Goal: Transaction & Acquisition: Book appointment/travel/reservation

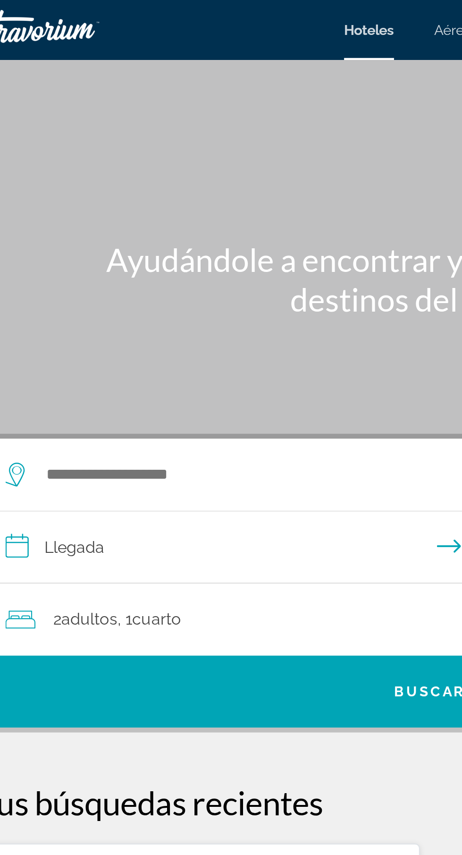
click at [201, 17] on font "Hoteles" at bounding box center [203, 14] width 24 height 8
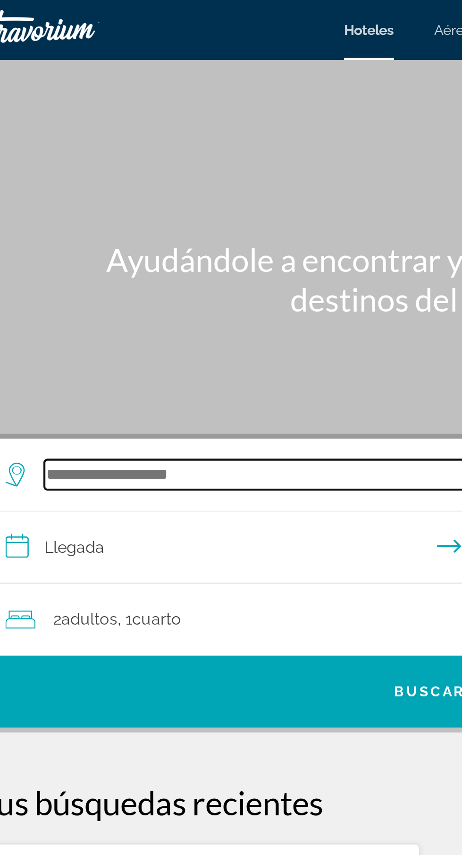
click at [85, 228] on input "Widget de búsqueda" at bounding box center [233, 224] width 368 height 14
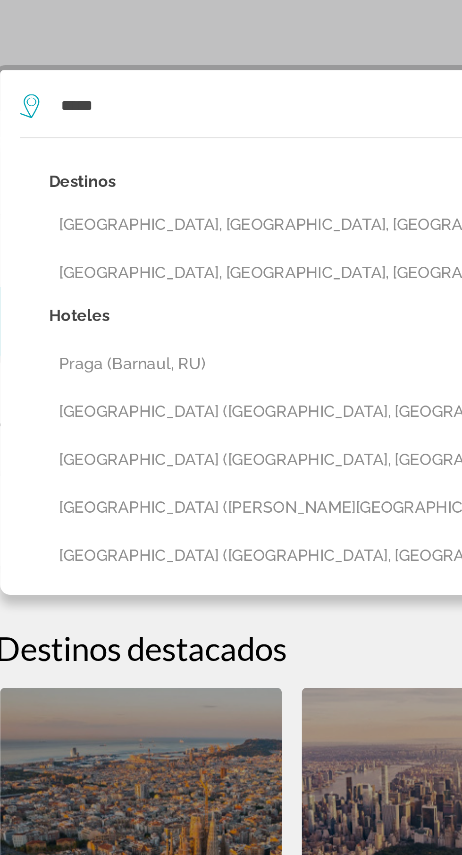
click at [105, 284] on button "Praga, Warsaw, Poland" at bounding box center [237, 281] width 387 height 18
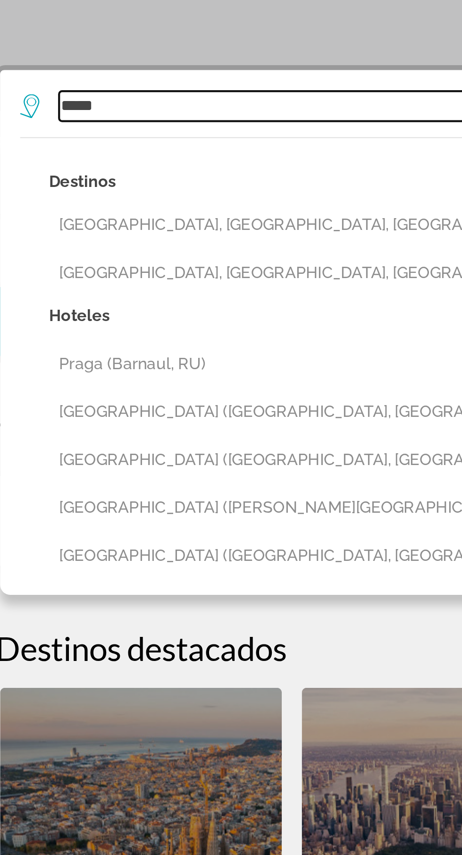
type input "**********"
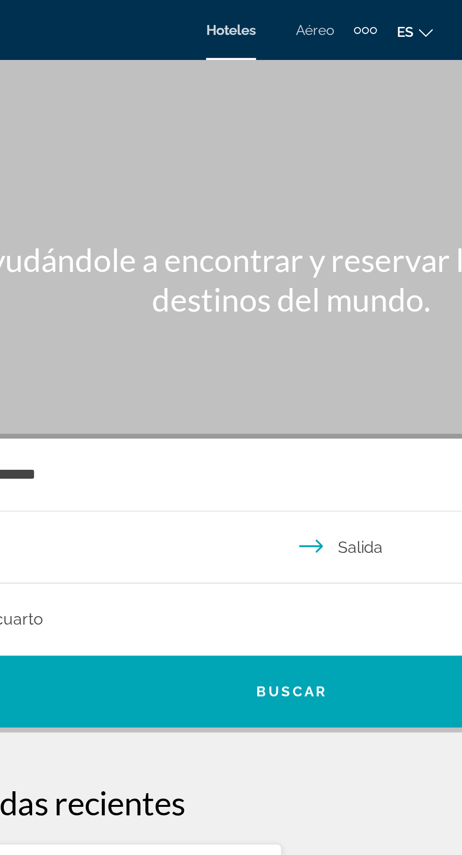
click at [203, 16] on font "Hoteles" at bounding box center [203, 14] width 24 height 8
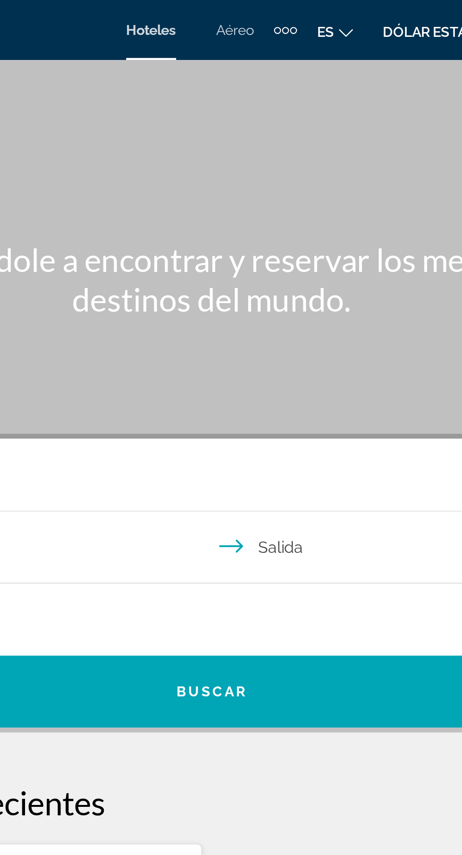
click at [279, 262] on input "**********" at bounding box center [233, 260] width 424 height 36
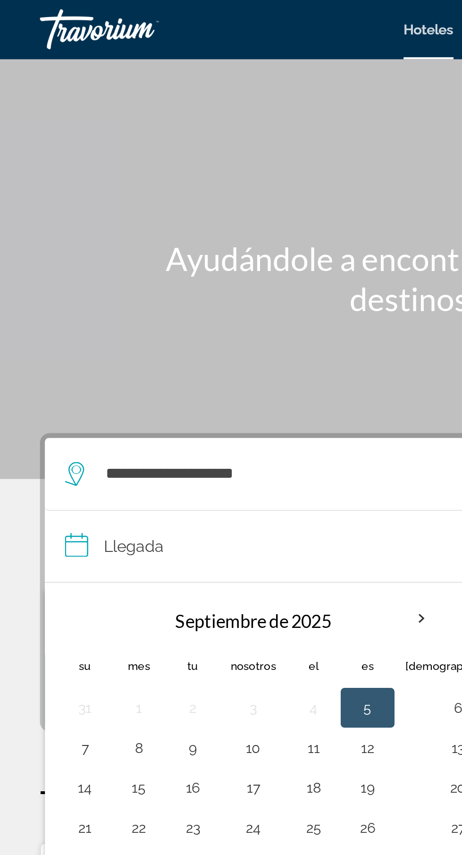
click at [167, 339] on button "5" at bounding box center [173, 334] width 15 height 13
click at [48, 267] on input "**********" at bounding box center [233, 260] width 424 height 36
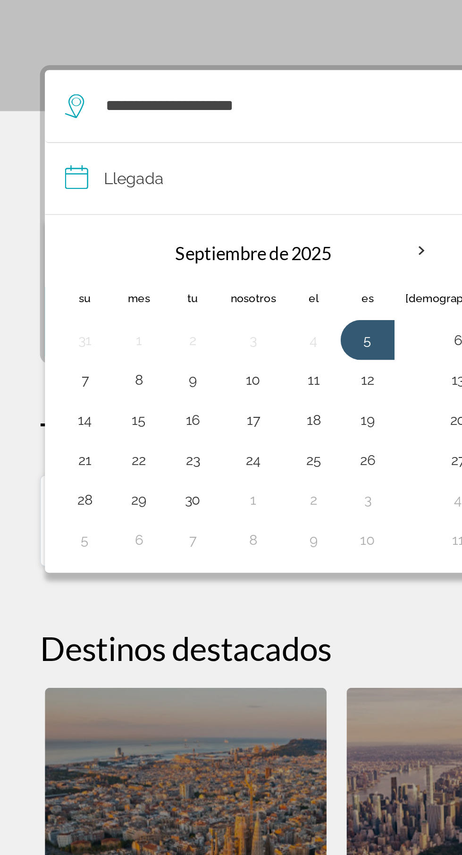
click at [145, 359] on button "11" at bounding box center [148, 353] width 15 height 13
type input "**********"
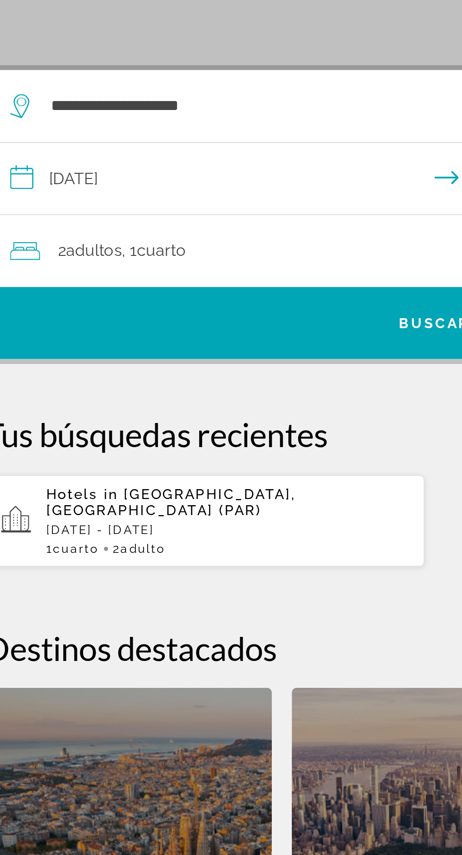
click at [59, 298] on span "2 adultos Adulto" at bounding box center [68, 292] width 30 height 13
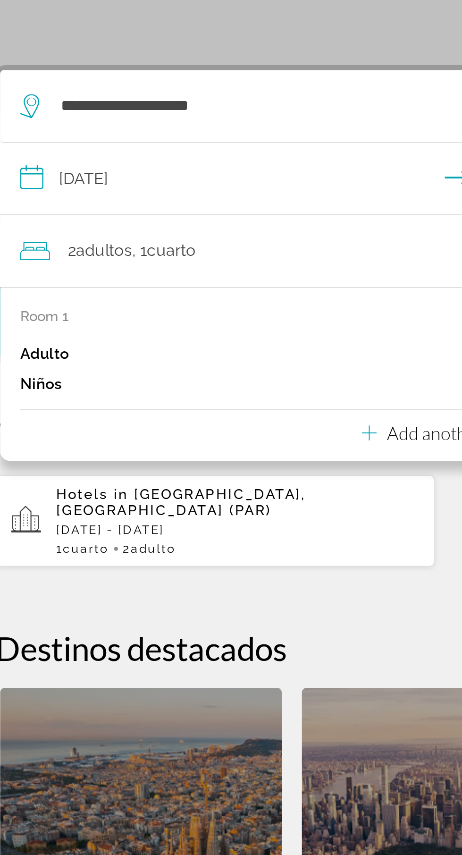
click at [129, 296] on div "2 adultos Adulto , 1 Cuarto habitaciones" at bounding box center [236, 292] width 410 height 13
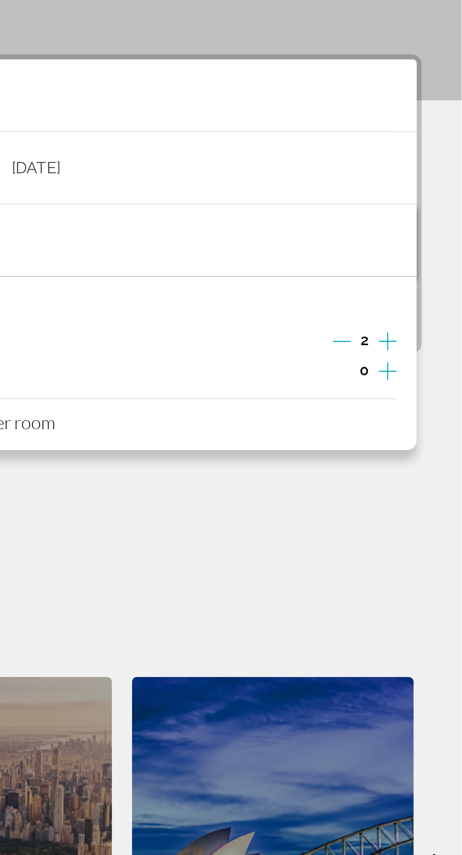
click at [424, 340] on icon "Increment adults" at bounding box center [427, 340] width 9 height 9
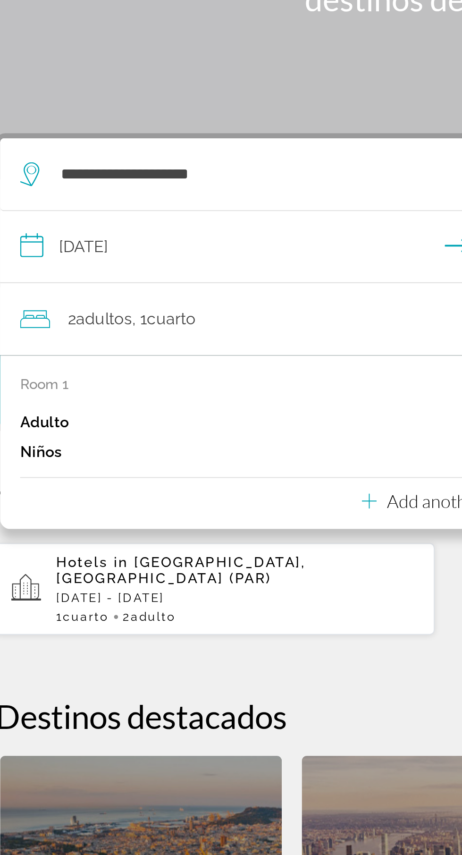
click at [194, 385] on button "Add another room" at bounding box center [231, 377] width 78 height 19
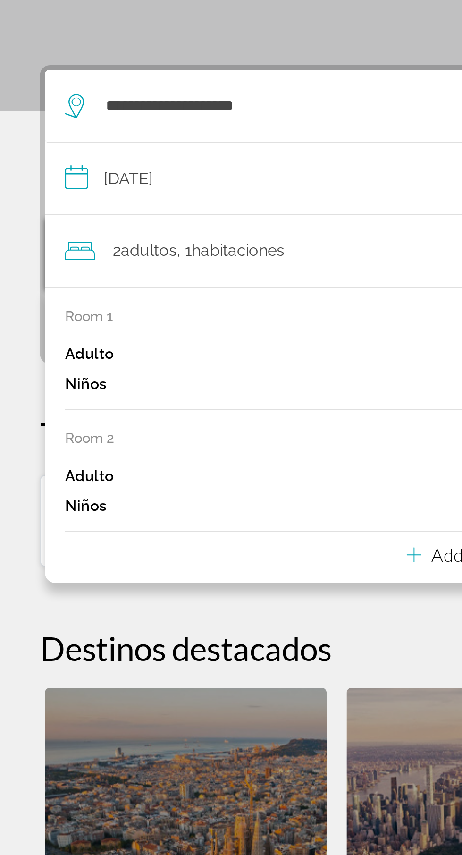
click at [48, 388] on div "Room 2 remove room Adulto 1 Niños 0" at bounding box center [231, 398] width 401 height 43
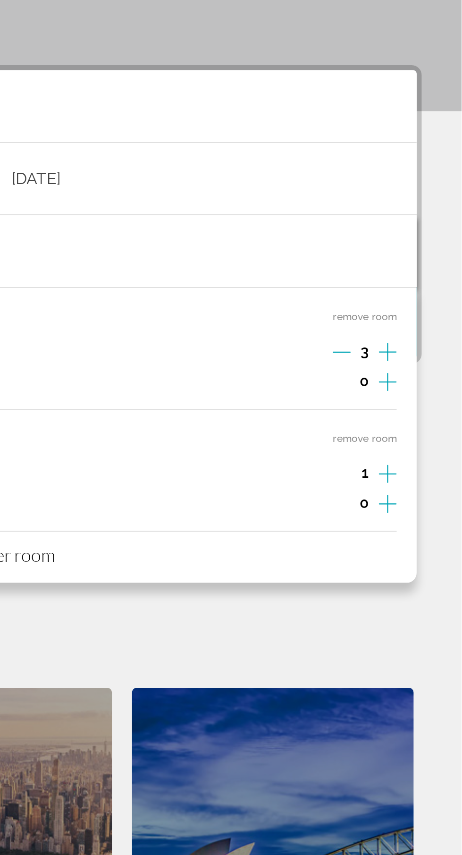
click at [425, 399] on icon "Increment adults" at bounding box center [427, 398] width 9 height 11
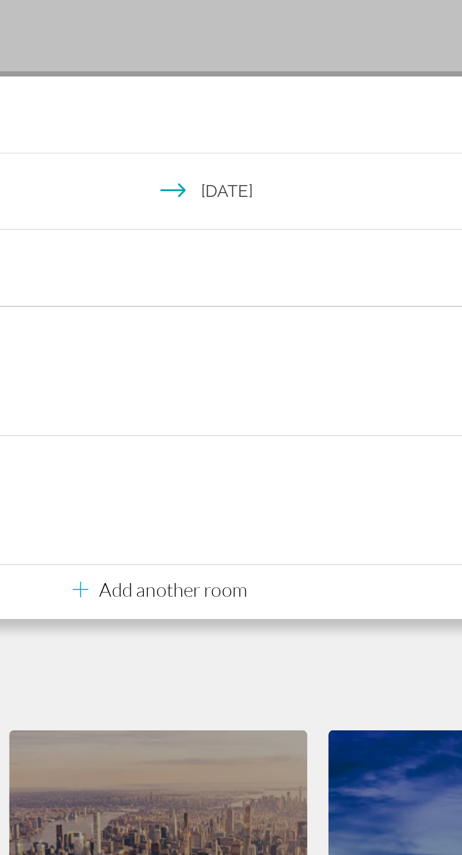
click at [252, 258] on input "**********" at bounding box center [233, 260] width 424 height 36
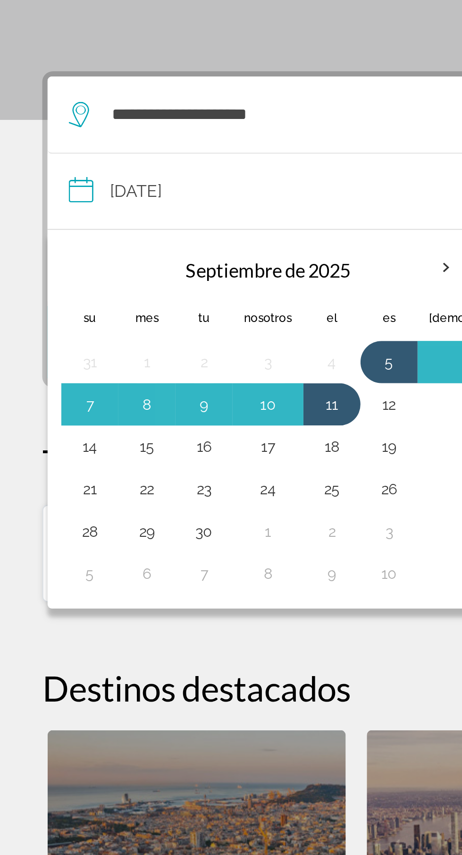
click at [147, 357] on button "11" at bounding box center [148, 353] width 15 height 13
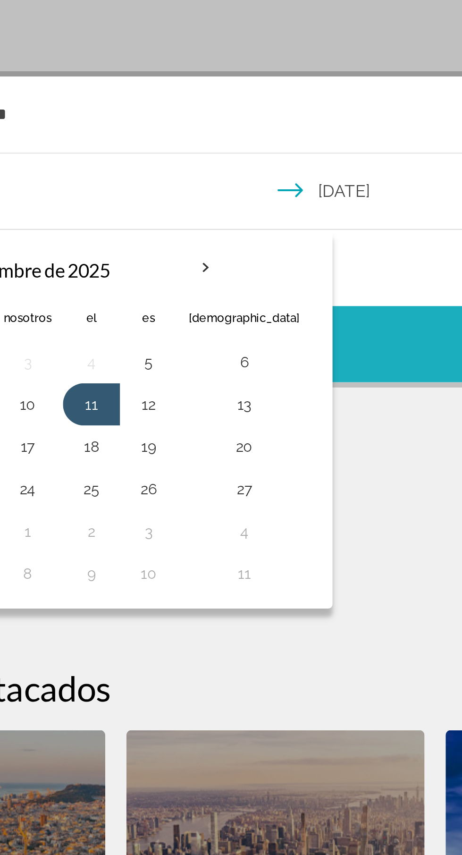
click at [248, 330] on span "Widget de búsqueda" at bounding box center [231, 327] width 420 height 23
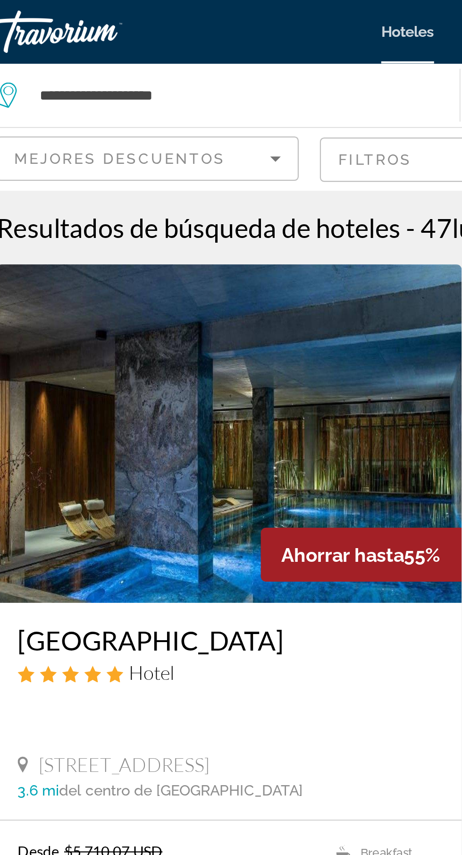
click at [162, 251] on span "Ahorrar hasta" at bounding box center [173, 248] width 55 height 10
click at [172, 247] on span "Ahorrar hasta" at bounding box center [173, 248] width 55 height 10
click at [163, 252] on span "Ahorrar hasta" at bounding box center [173, 248] width 55 height 10
click at [72, 254] on img "Contenido principal" at bounding box center [123, 193] width 208 height 151
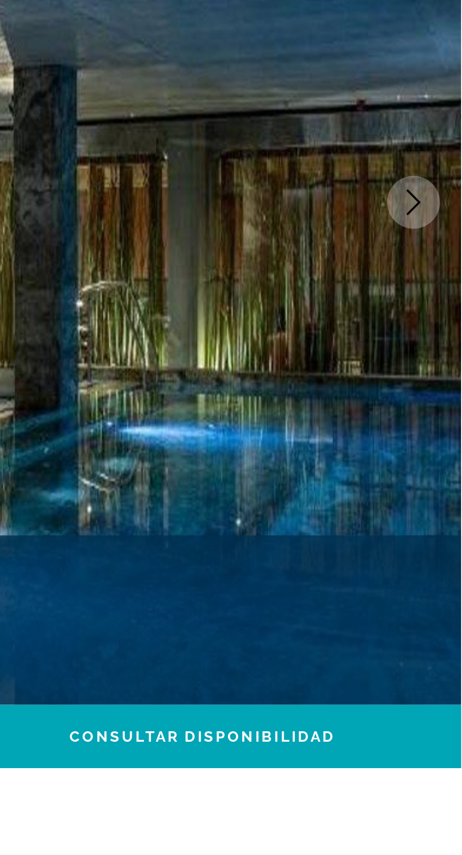
click at [441, 252] on icon "Next image" at bounding box center [441, 252] width 11 height 11
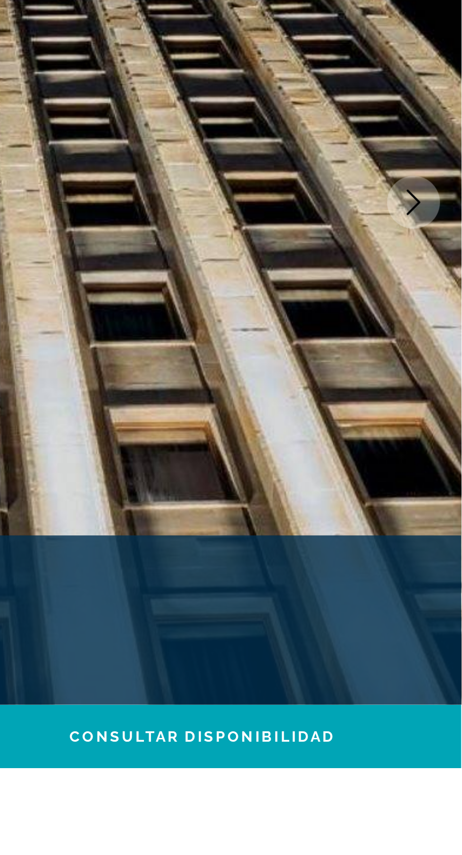
click at [437, 255] on icon "Next image" at bounding box center [441, 252] width 11 height 11
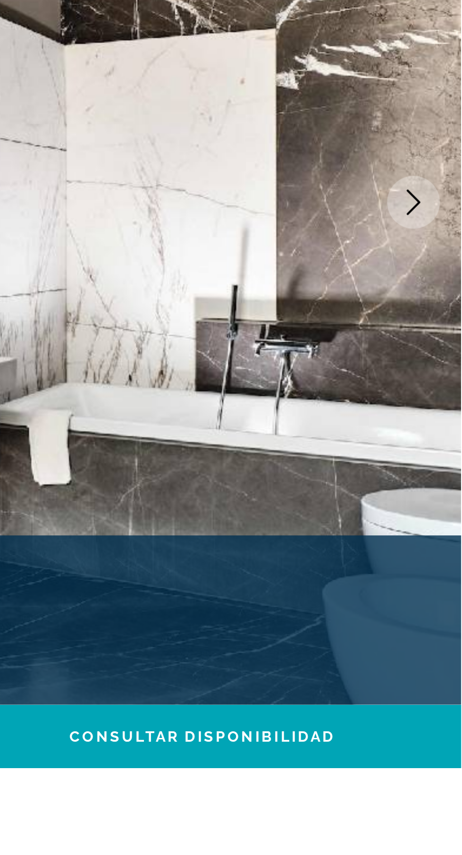
click at [441, 255] on icon "Next image" at bounding box center [441, 252] width 6 height 11
click at [438, 257] on icon "Next image" at bounding box center [441, 252] width 6 height 11
click at [436, 258] on icon "Next image" at bounding box center [441, 252] width 11 height 11
click at [434, 257] on button "Next image" at bounding box center [441, 253] width 24 height 24
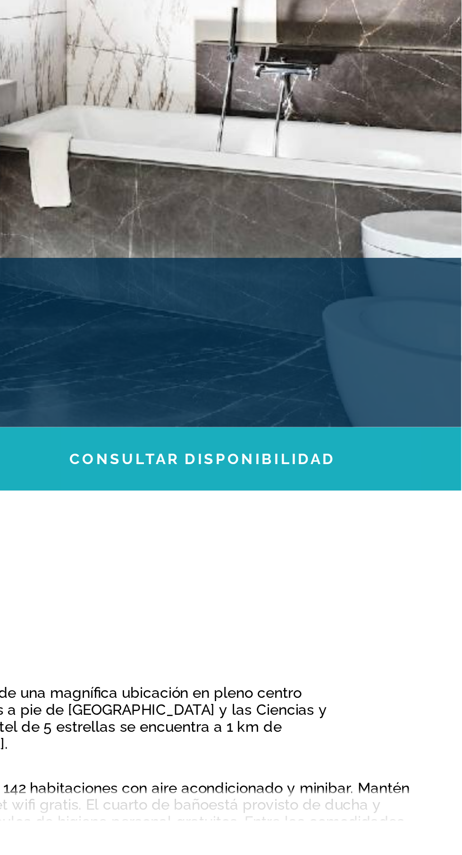
click at [358, 494] on span "Consultar disponibilidad" at bounding box center [347, 491] width 119 height 8
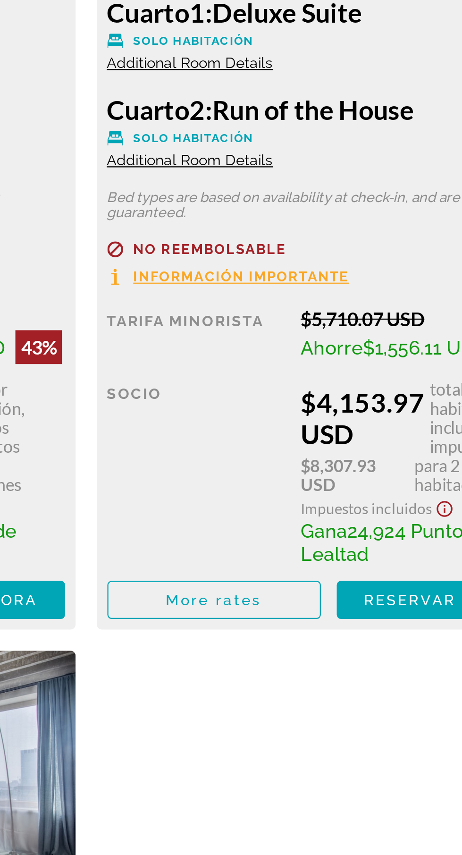
scroll to position [1769, 0]
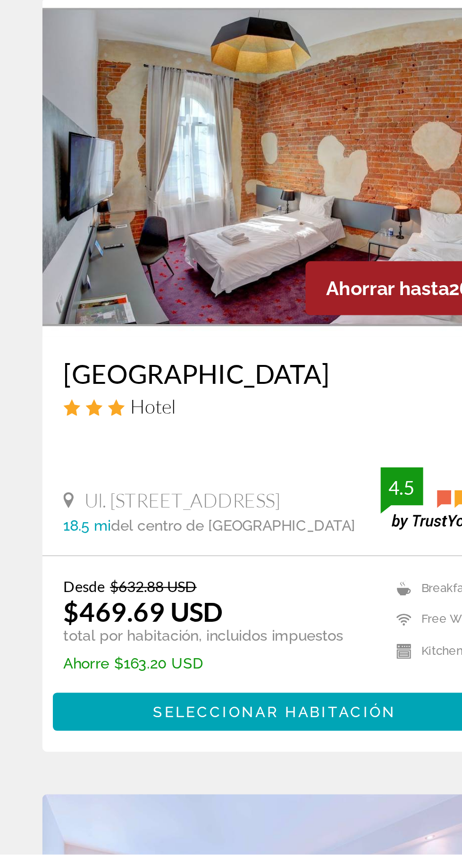
click at [108, 580] on img "Contenido principal" at bounding box center [123, 548] width 208 height 151
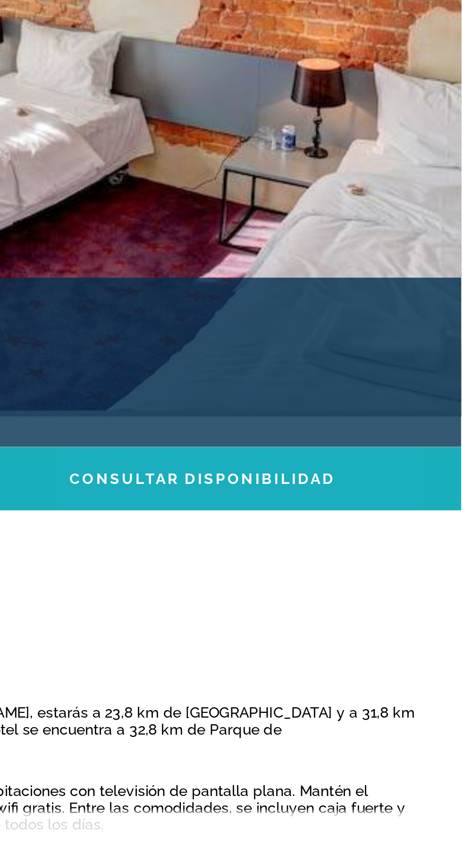
click at [359, 494] on span "Consultar disponibilidad" at bounding box center [347, 491] width 119 height 8
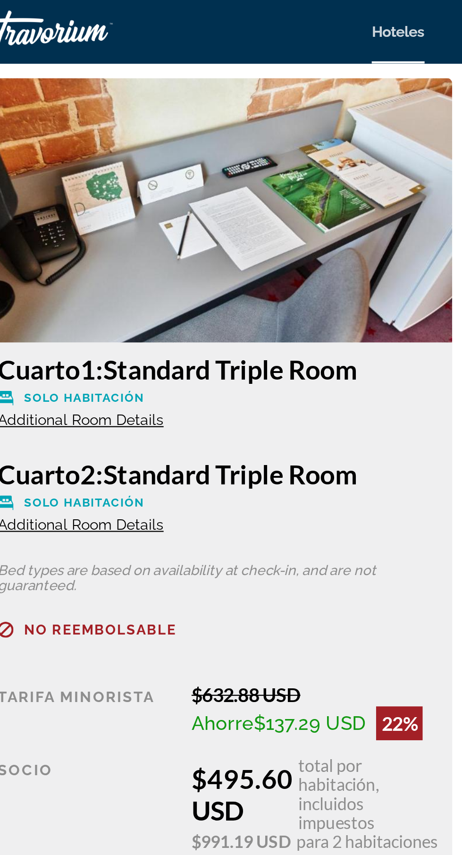
scroll to position [2060, 0]
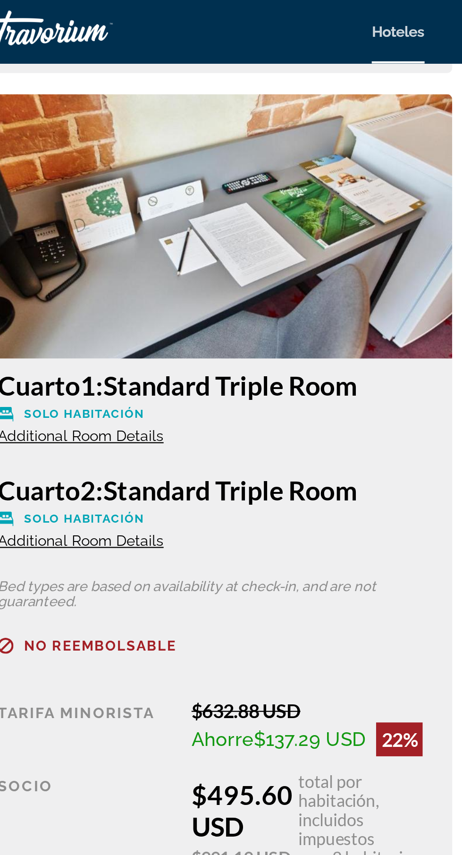
click at [145, 140] on img "Contenido principal" at bounding box center [123, 101] width 208 height 118
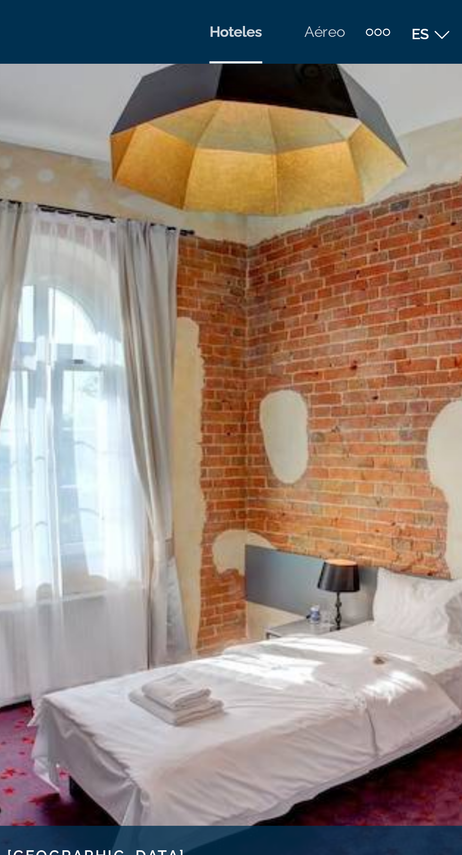
scroll to position [0, 0]
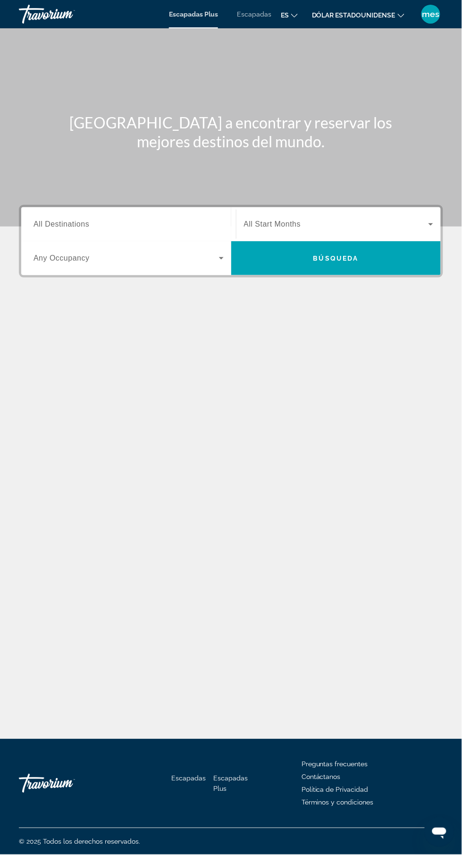
scroll to position [0, 0]
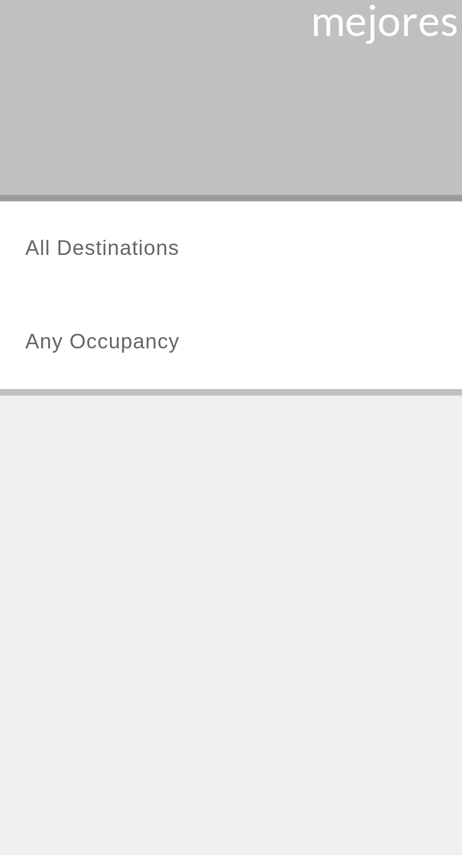
click at [63, 226] on span "All Destinations" at bounding box center [62, 224] width 56 height 8
click at [63, 226] on input "Destination All Destinations" at bounding box center [129, 224] width 190 height 11
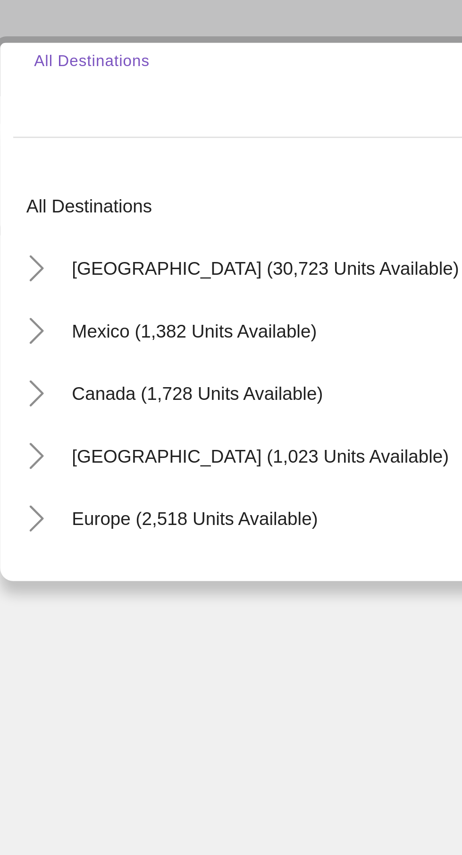
scroll to position [0, 0]
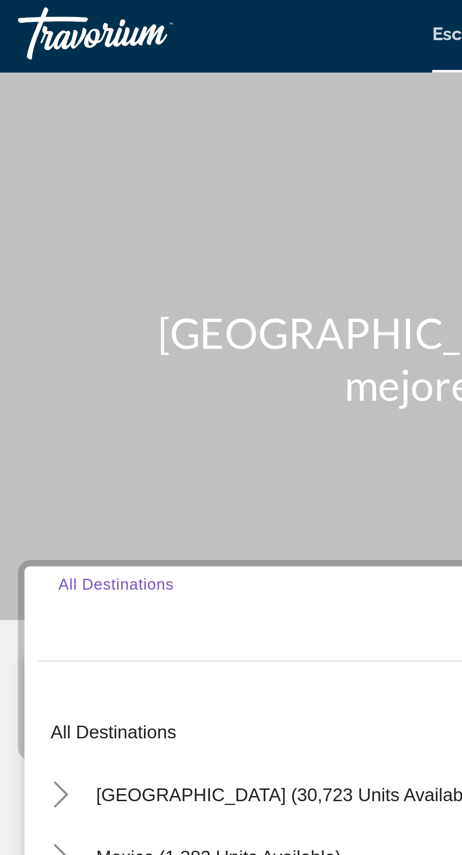
click at [52, 230] on input "Destination All Destinations" at bounding box center [129, 224] width 190 height 11
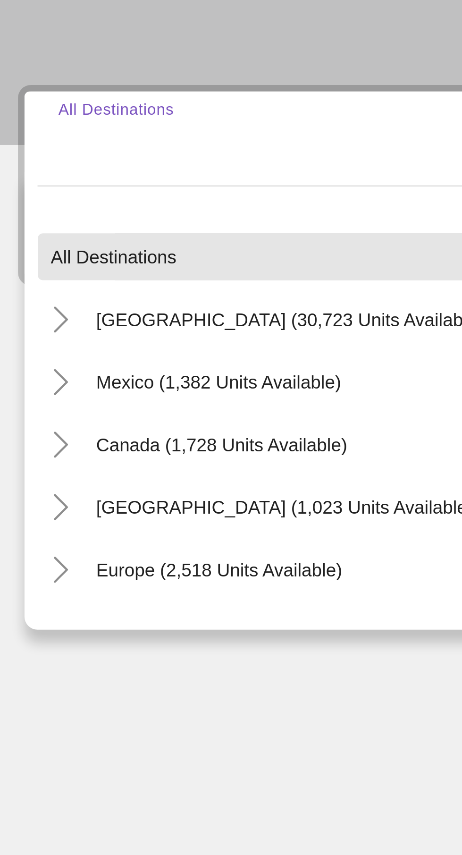
click at [56, 271] on span "Widget de búsqueda" at bounding box center [128, 267] width 205 height 23
type input "**********"
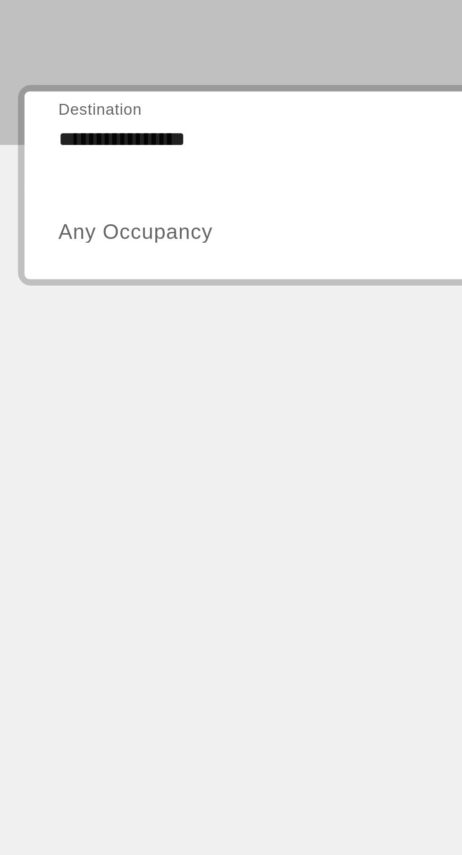
click at [81, 262] on span "Any Occupancy" at bounding box center [62, 258] width 56 height 8
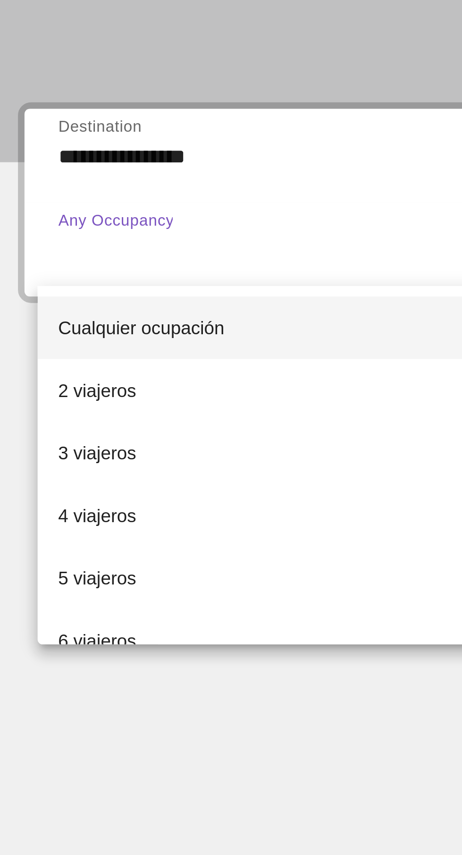
click at [50, 383] on span "5 viajeros" at bounding box center [48, 377] width 28 height 11
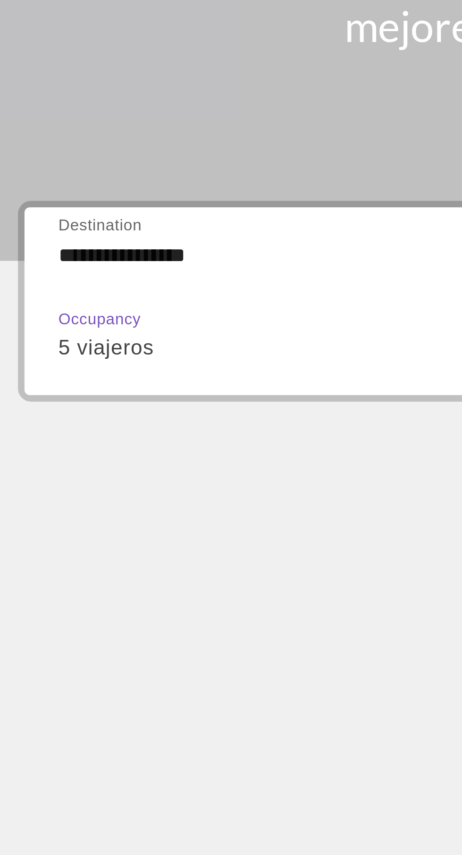
click at [59, 224] on input "**********" at bounding box center [129, 224] width 190 height 11
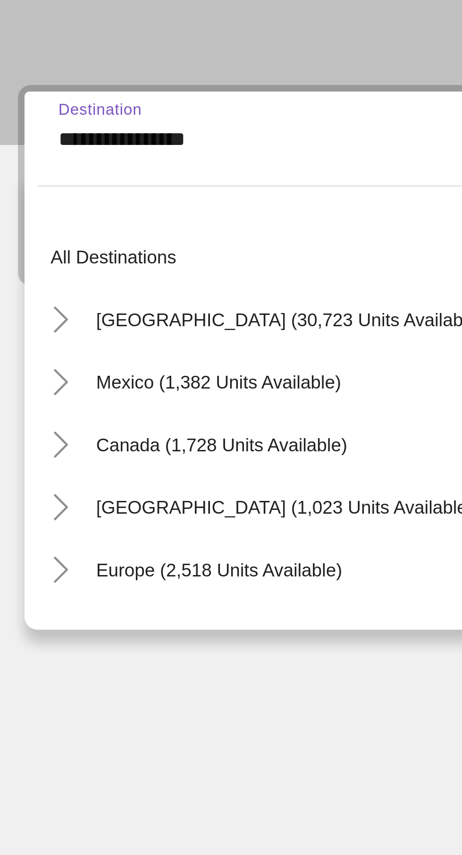
click at [54, 229] on input "**********" at bounding box center [129, 224] width 190 height 11
